Goal: Task Accomplishment & Management: Understand process/instructions

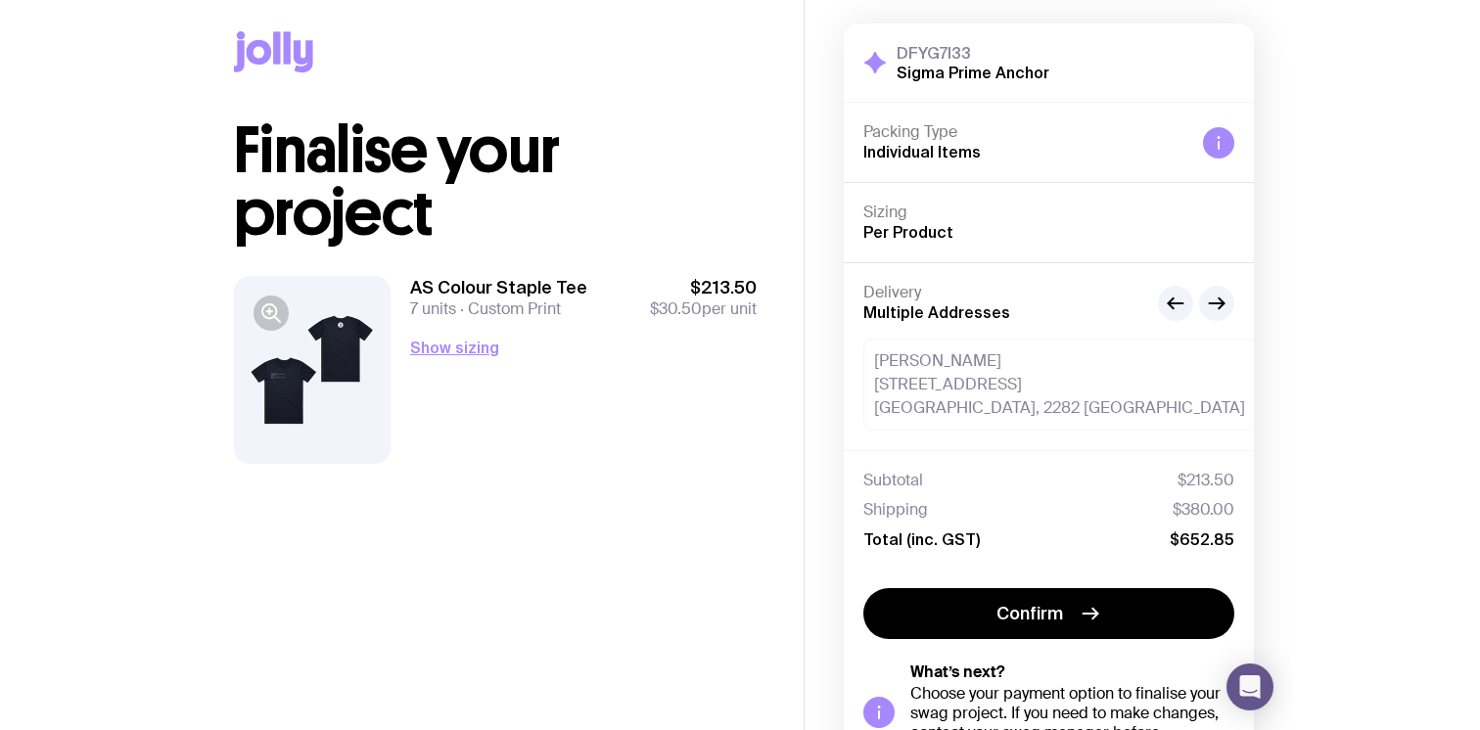
scroll to position [29, 0]
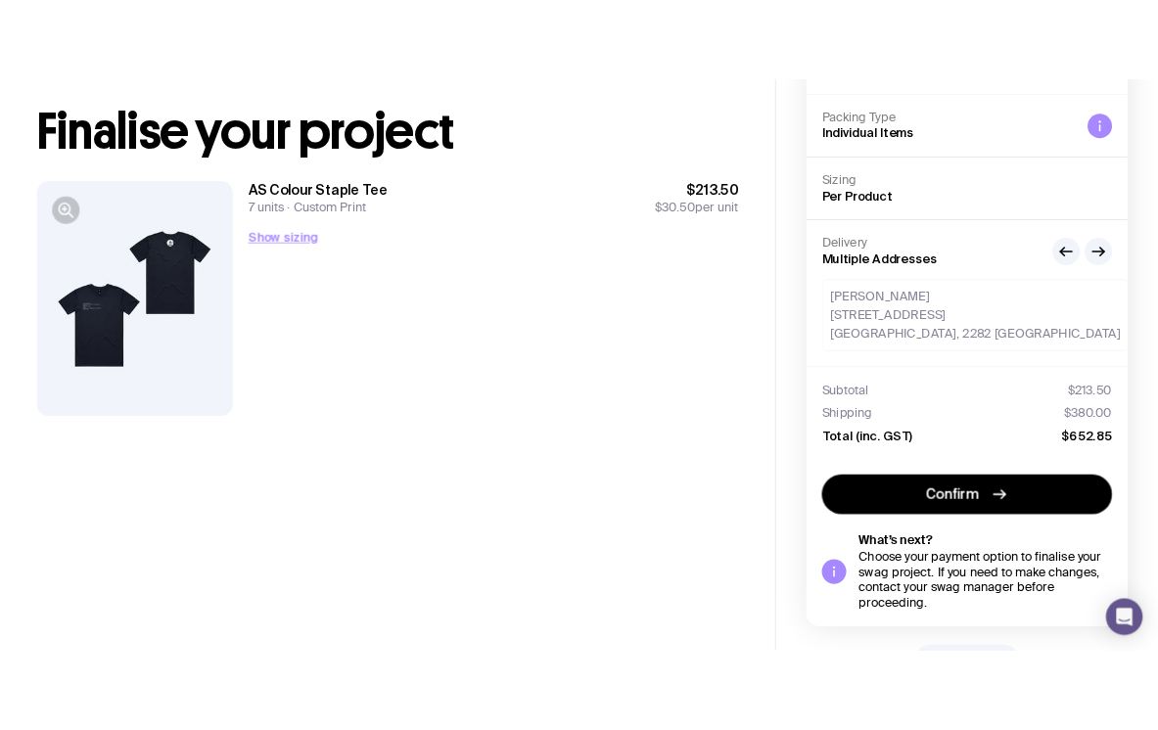
scroll to position [0, 0]
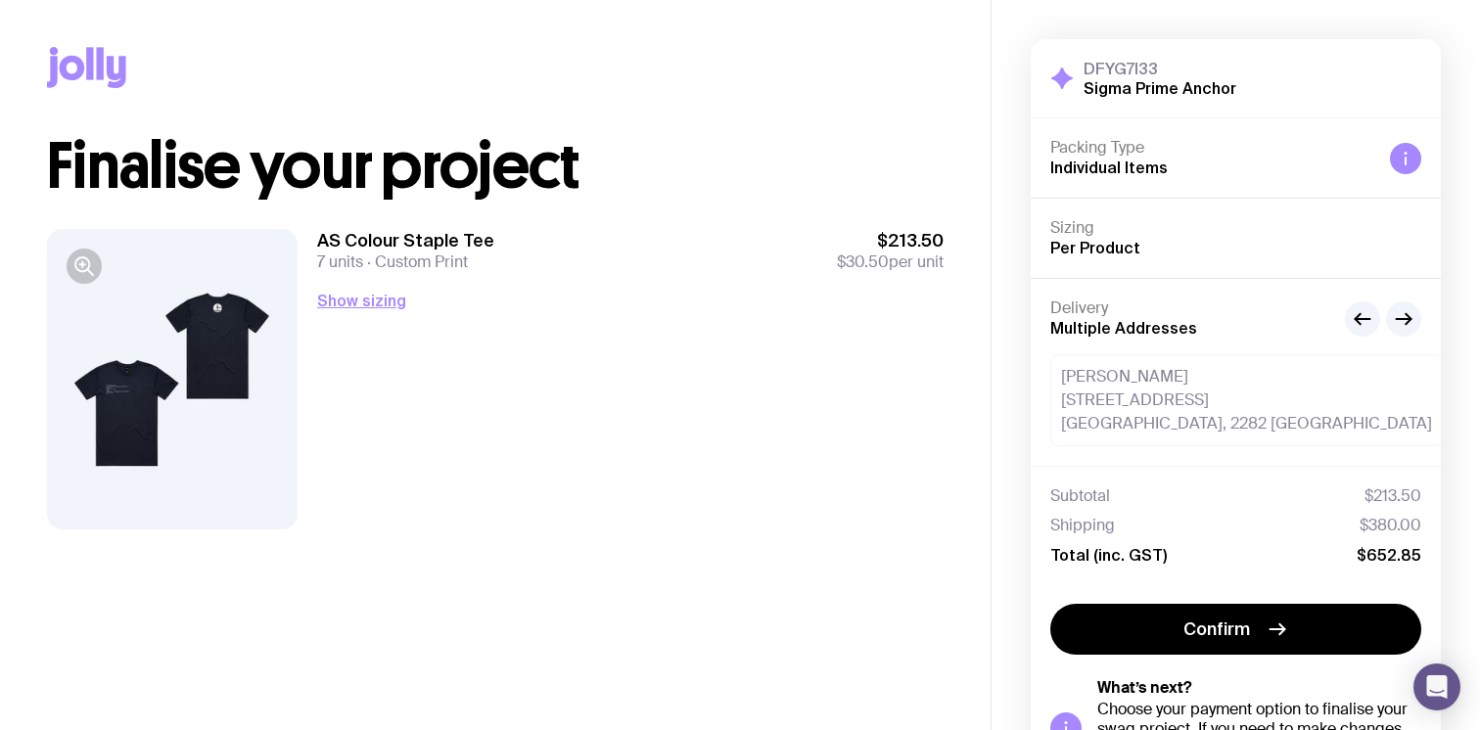
click at [1105, 524] on span "$380.00" at bounding box center [1391, 526] width 62 height 20
click at [1105, 516] on span "$380.00" at bounding box center [1391, 526] width 62 height 20
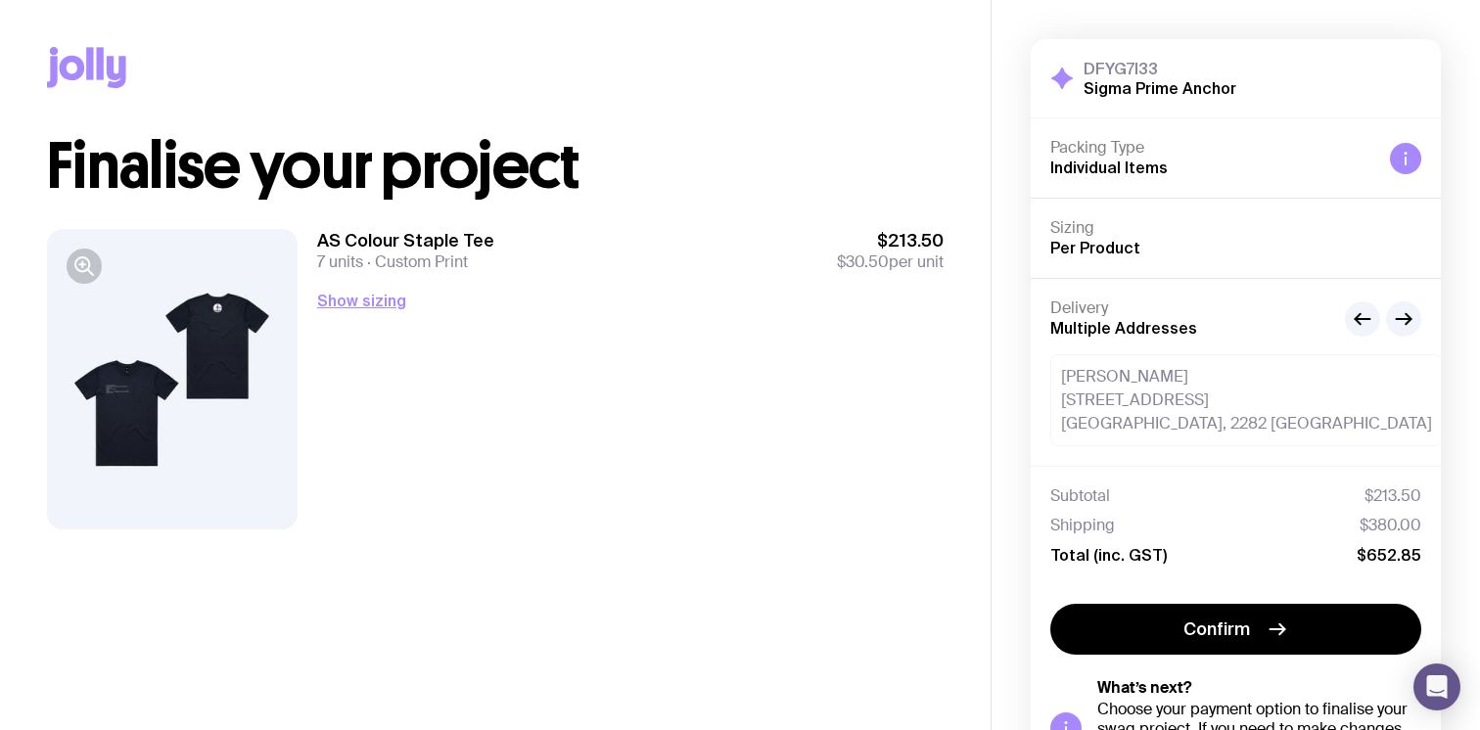
click at [1105, 516] on span "$380.00" at bounding box center [1391, 526] width 62 height 20
drag, startPoint x: 1052, startPoint y: 524, endPoint x: 1432, endPoint y: 527, distance: 380.9
click at [1105, 528] on div "Subtotal $213.50 Shipping $380.00 Total (inc. GST) $652.85" at bounding box center [1236, 525] width 410 height 118
copy div "Shipping $380.00"
click at [1105, 325] on button "button" at bounding box center [1403, 319] width 35 height 35
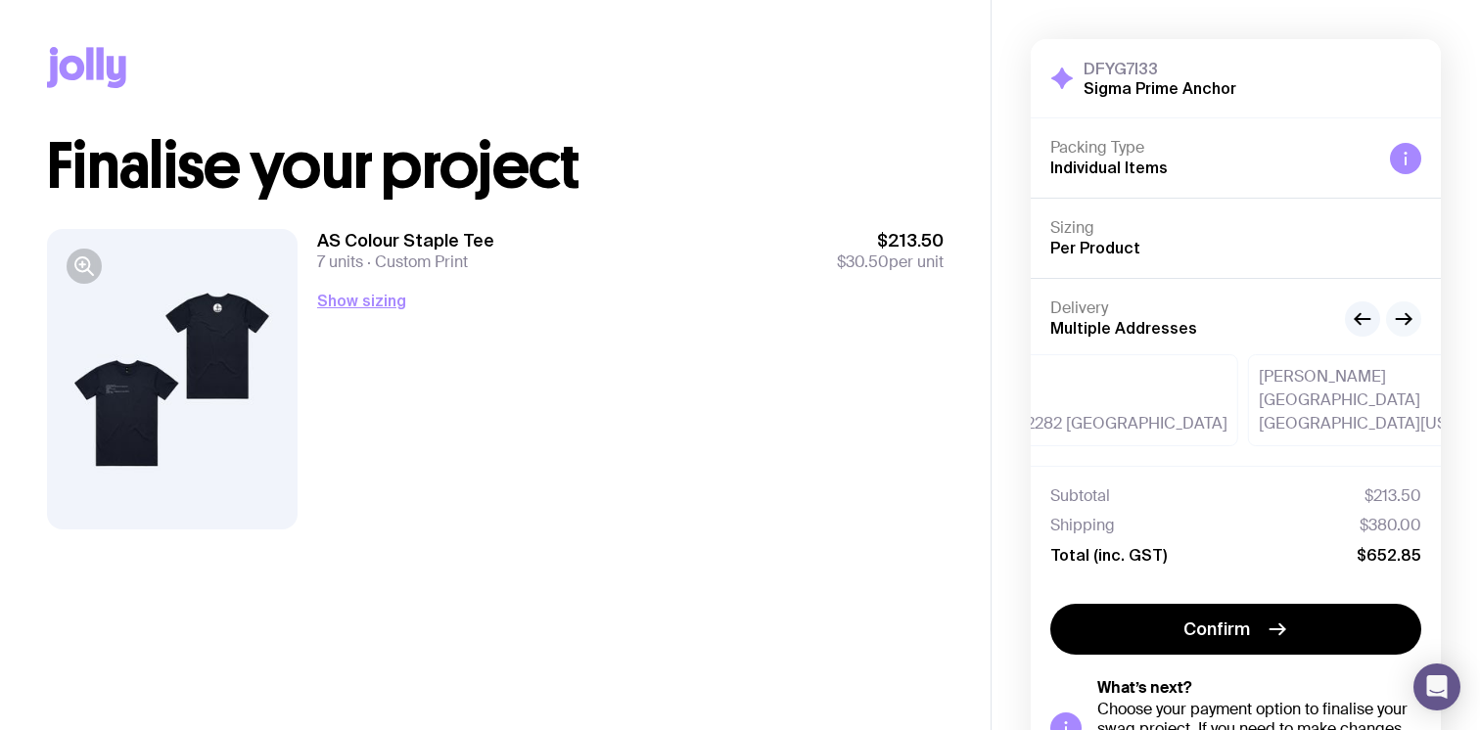
click at [1105, 325] on button "button" at bounding box center [1403, 319] width 35 height 35
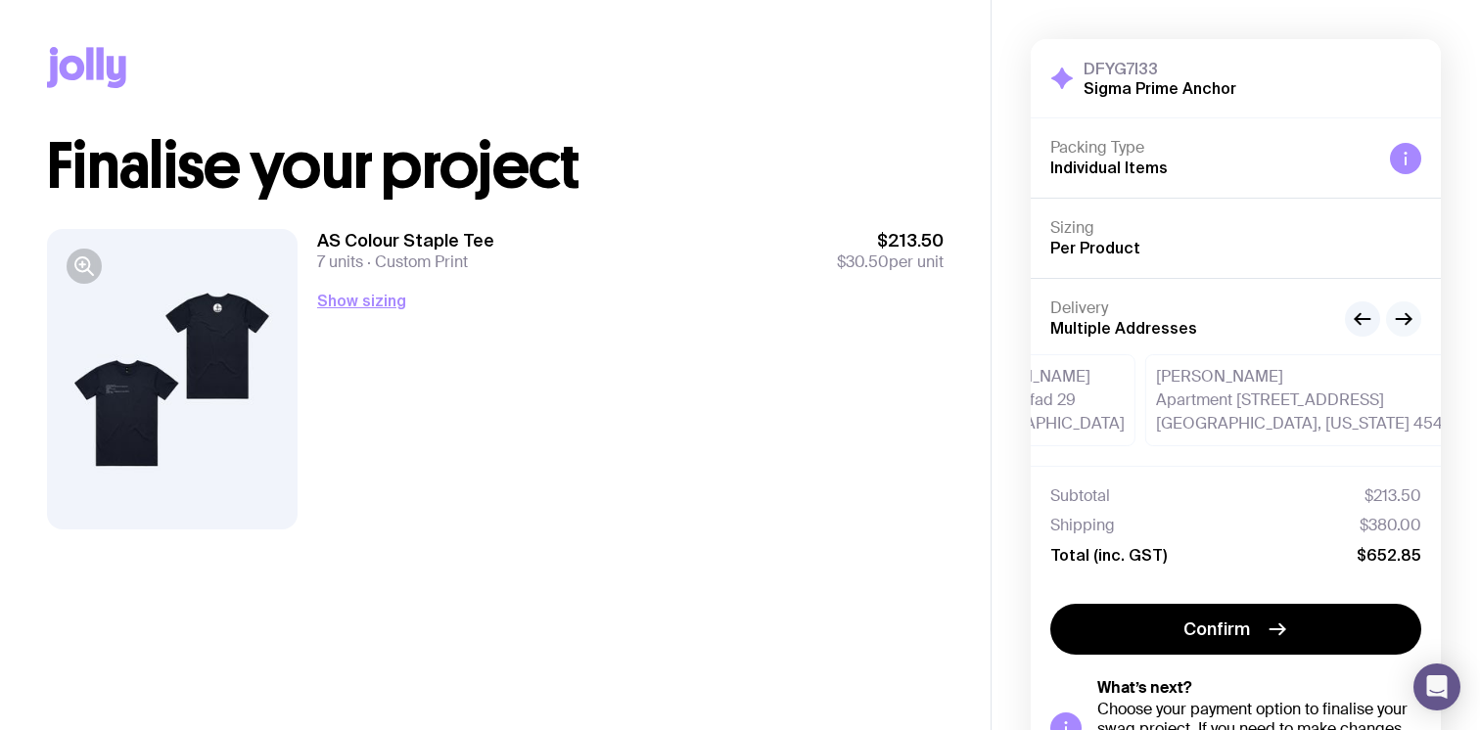
click at [1105, 325] on button "button" at bounding box center [1403, 319] width 35 height 35
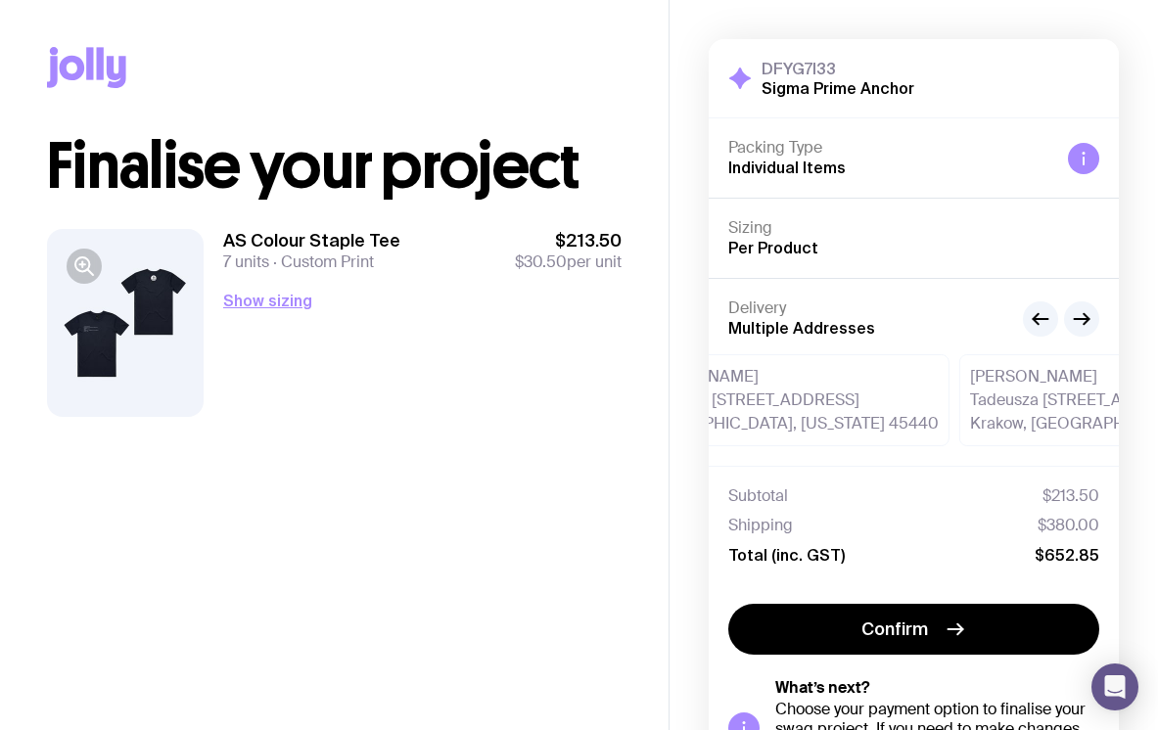
drag, startPoint x: 728, startPoint y: 493, endPoint x: 1121, endPoint y: 578, distance: 401.8
click at [1105, 578] on div "DFYG7I33 Sigma Prime Anchor Hide Details Packing Type Individual Items Sizing P…" at bounding box center [914, 448] width 489 height 896
copy div "Subtotal $213.50 Shipping $380.00 Total (inc. GST) $652.85"
